Goal: Browse casually

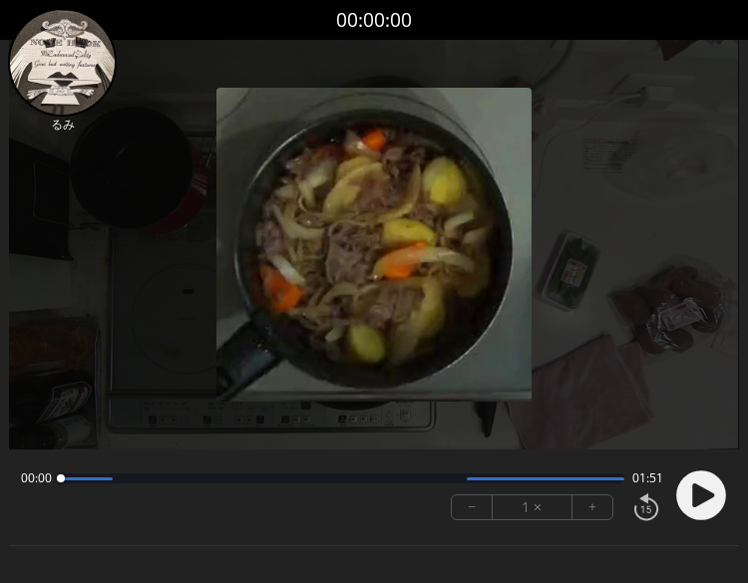
click at [702, 506] on circle at bounding box center [701, 496] width 50 height 50
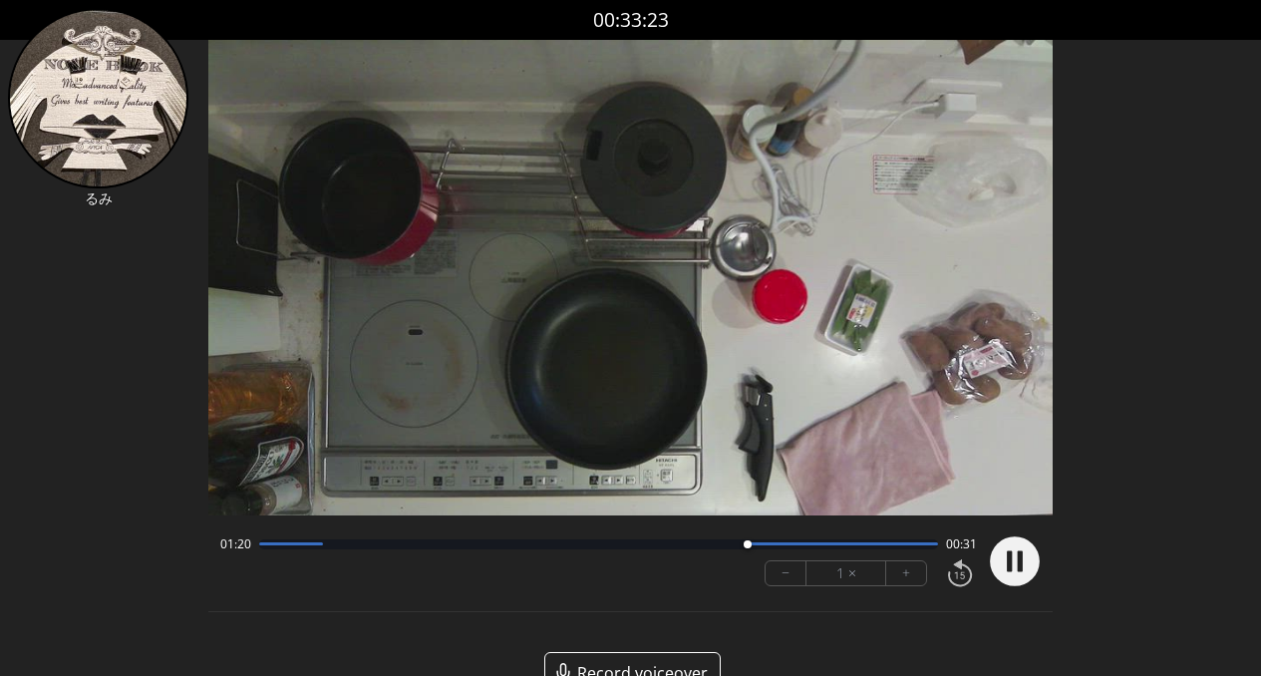
click at [780, 547] on div at bounding box center [599, 544] width 680 height 10
click at [839, 542] on div at bounding box center [844, 543] width 190 height 3
click at [259, 547] on div at bounding box center [599, 544] width 680 height 10
